Goal: Information Seeking & Learning: Learn about a topic

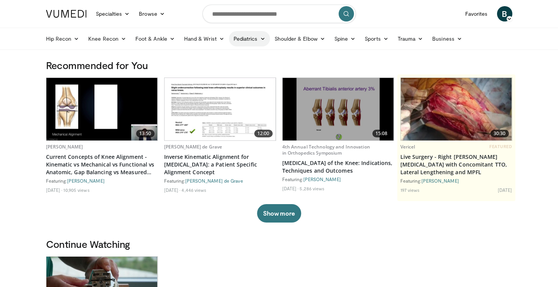
click at [257, 38] on link "Pediatrics" at bounding box center [249, 38] width 41 height 15
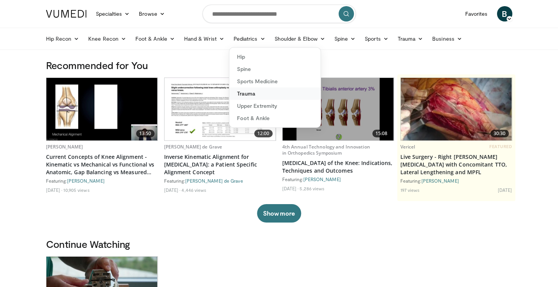
click at [250, 92] on link "Trauma" at bounding box center [274, 93] width 91 height 12
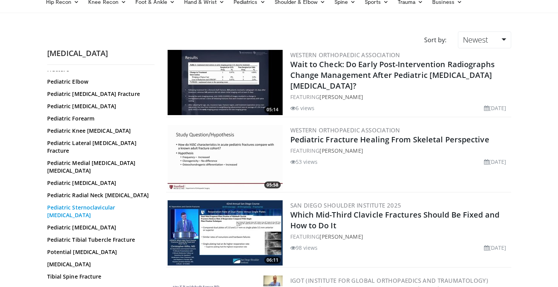
scroll to position [38, 0]
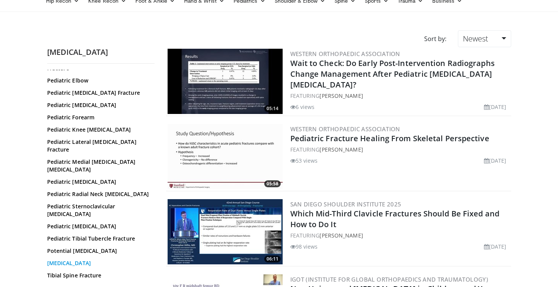
click at [73, 259] on link "Supracondylar Humerus Fracture" at bounding box center [99, 263] width 104 height 8
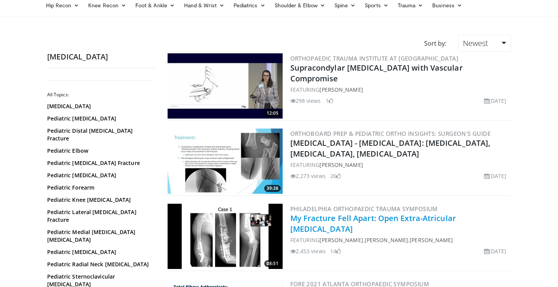
scroll to position [56, 0]
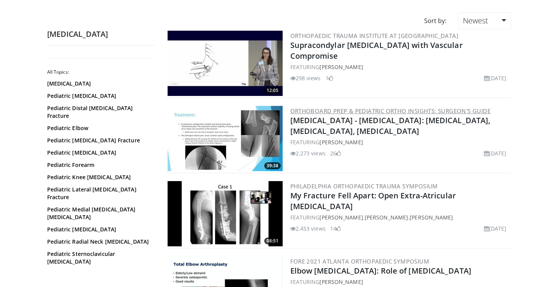
click at [402, 111] on link "OrthoBoard Prep & Pediatric Ortho Insights: Surgeon's Guide" at bounding box center [390, 111] width 201 height 8
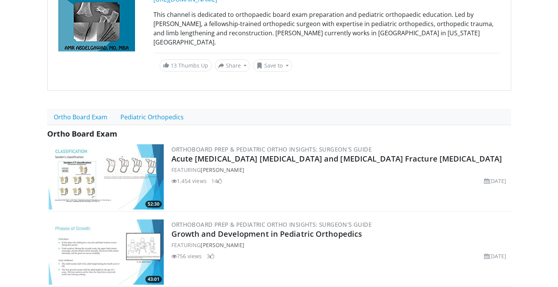
scroll to position [118, 0]
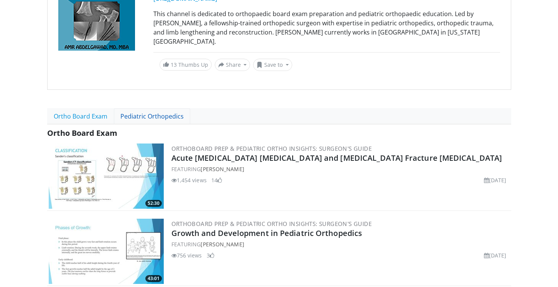
click at [153, 108] on link "Pediatric Orthopedics" at bounding box center [152, 116] width 76 height 16
